Goal: Use online tool/utility: Use online tool/utility

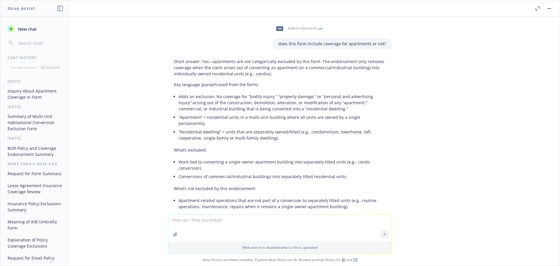
scroll to position [29, 0]
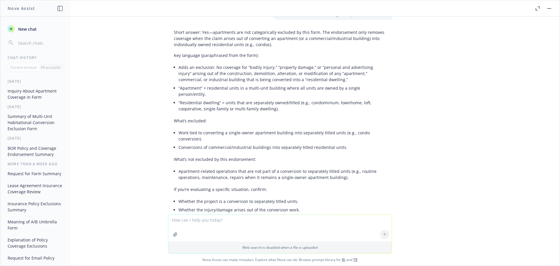
click at [189, 224] on textarea at bounding box center [280, 228] width 224 height 27
paste textarea "summarize this in a few short words: This insurance does not apply to “injury o…"
type textarea "summarize this in a few short words: This insurance does not apply to “injury o…"
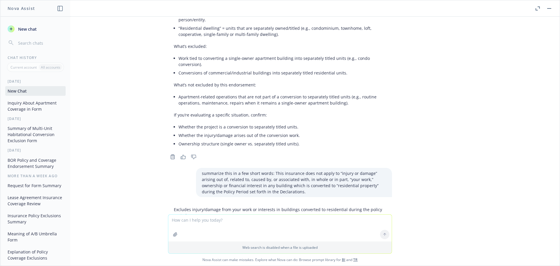
scroll to position [129, 0]
